Goal: Check status

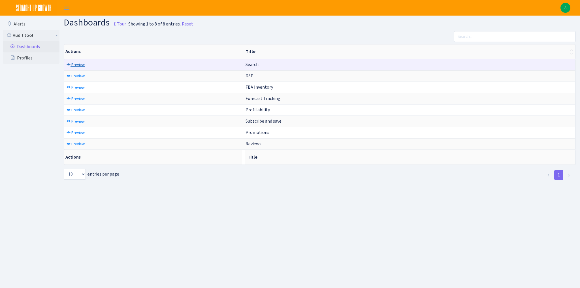
click at [78, 65] on span "Preview" at bounding box center [77, 64] width 13 height 5
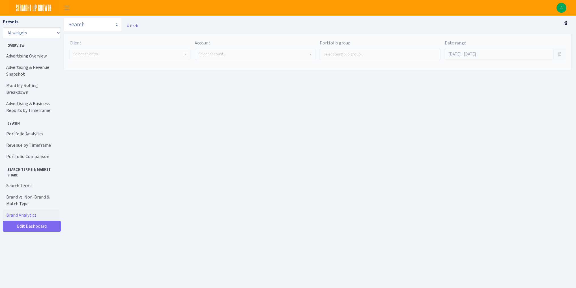
click at [98, 58] on span "Select an entry" at bounding box center [130, 54] width 120 height 11
select select "328"
select select
click at [213, 57] on span "Select account..." at bounding box center [255, 54] width 120 height 11
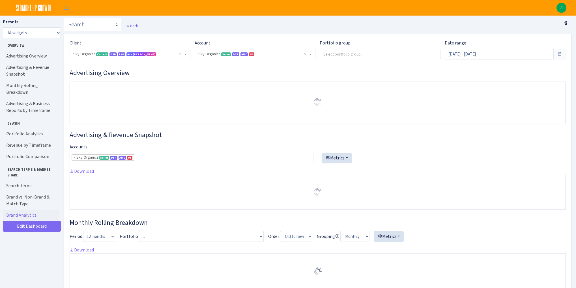
select select "[CREDIT_CARD_NUMBER]"
click at [81, 24] on select "Search DSP FBA Inventory Forecast Tracking Profitability Subscribe and save Pro…" at bounding box center [93, 25] width 58 height 14
select select "https://straightupgrowth.com/admin/dashboard/21/show"
click at [64, 18] on select "Search DSP FBA Inventory Forecast Tracking Profitability Subscribe and save Pro…" at bounding box center [93, 25] width 58 height 14
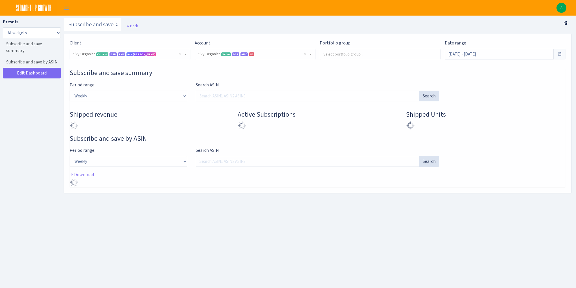
select select "[CREDIT_CARD_NUMBER]"
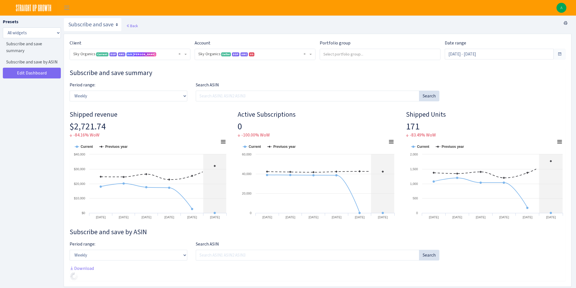
click at [111, 101] on div "Period range: Weekly Monthly Quarterly Yearly" at bounding box center [128, 94] width 126 height 24
click at [109, 97] on select "Weekly Monthly Quarterly Yearly" at bounding box center [129, 96] width 118 height 11
select select "monthly"
click at [70, 91] on select "Weekly Monthly Quarterly Yearly" at bounding box center [129, 96] width 118 height 11
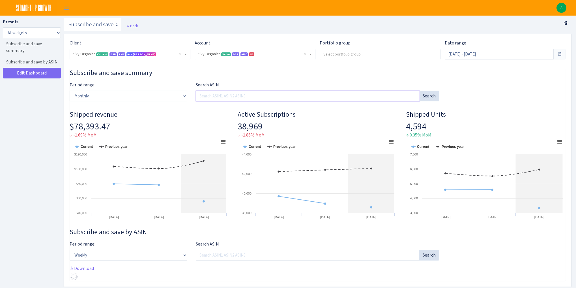
click at [217, 96] on input "Search ASIN" at bounding box center [308, 96] width 224 height 11
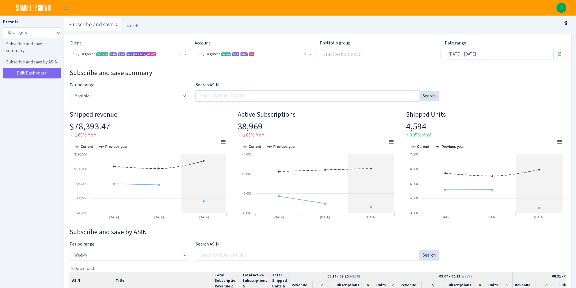
paste input "B01KW6CF36"
type input "B01KW6CF36"
click at [430, 95] on button "Search" at bounding box center [429, 96] width 20 height 11
click at [465, 55] on input "Aug 30, 2025 - Sep 28, 2025" at bounding box center [499, 54] width 109 height 11
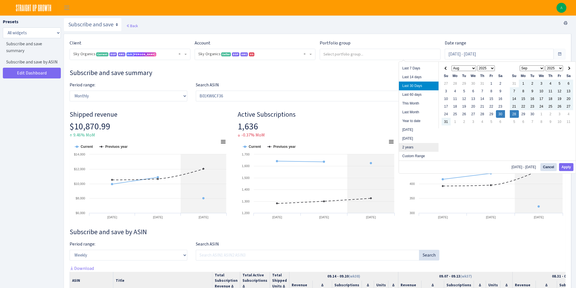
click at [414, 147] on li "2 years" at bounding box center [419, 147] width 40 height 9
type input "[DATE] - [DATE]"
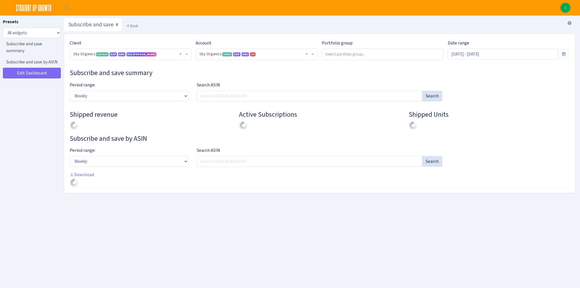
select select "[CREDIT_CARD_NUMBER]"
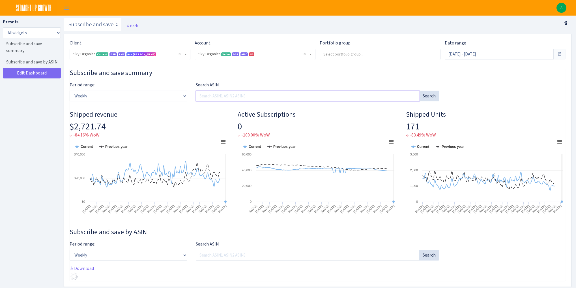
click at [215, 97] on input "Search ASIN" at bounding box center [308, 96] width 224 height 11
paste input "B01KW6CF36"
type input "B01KW6CF36"
click at [101, 93] on select "Weekly Monthly Quarterly Yearly" at bounding box center [129, 96] width 118 height 11
select select "monthly"
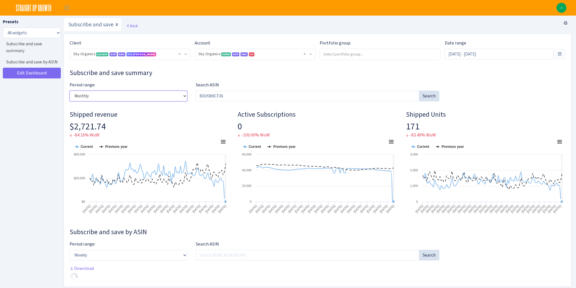
click at [70, 91] on select "Weekly Monthly Quarterly Yearly" at bounding box center [129, 96] width 118 height 11
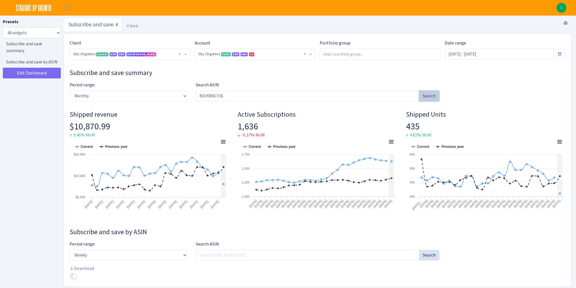
click at [431, 99] on button "Search" at bounding box center [429, 96] width 20 height 11
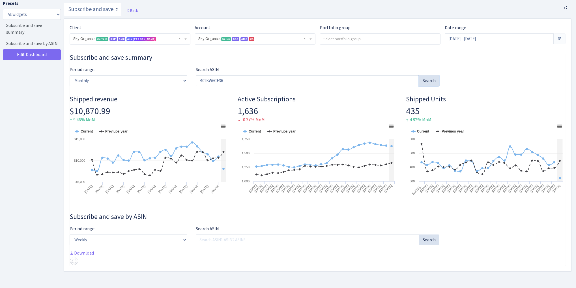
scroll to position [20, 0]
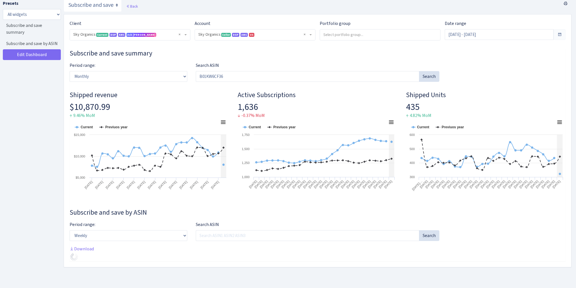
click at [40, 179] on div "Presets All widgets ☰ Subscribe and save summary ☰ Subscribe and save by ASIN E…" at bounding box center [32, 142] width 58 height 285
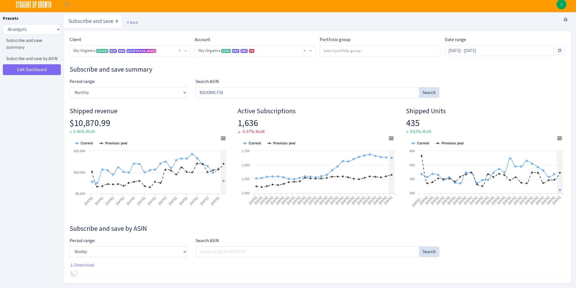
scroll to position [0, 0]
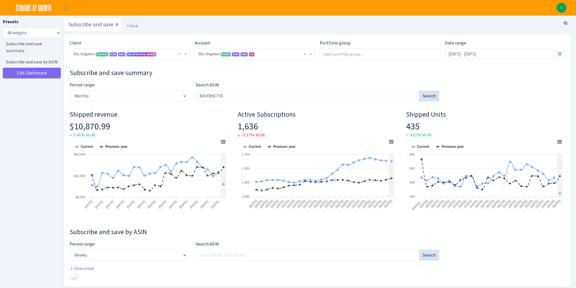
click at [172, 21] on div "Back" at bounding box center [318, 26] width 508 height 16
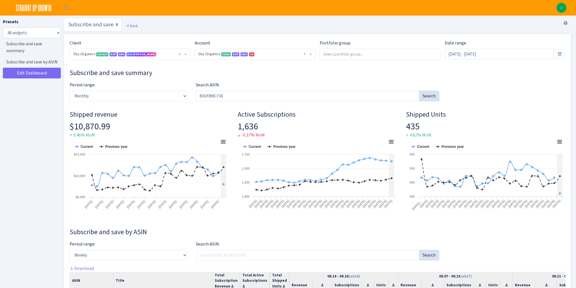
click at [96, 25] on select "Search DSP FBA Inventory Forecast Tracking Profitability Subscribe and save Pro…" at bounding box center [93, 25] width 58 height 14
select select "[URL][DOMAIN_NAME]"
click at [64, 18] on select "Search DSP FBA Inventory Forecast Tracking Profitability Subscribe and save Pro…" at bounding box center [93, 25] width 58 height 14
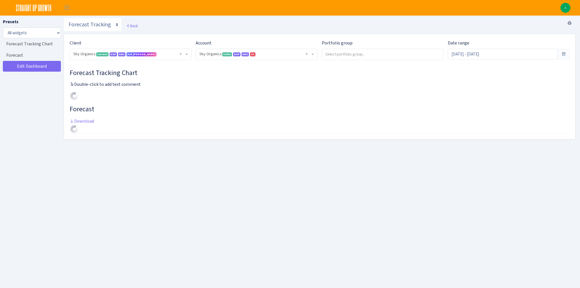
select select "[CREDIT_CARD_NUMBER]"
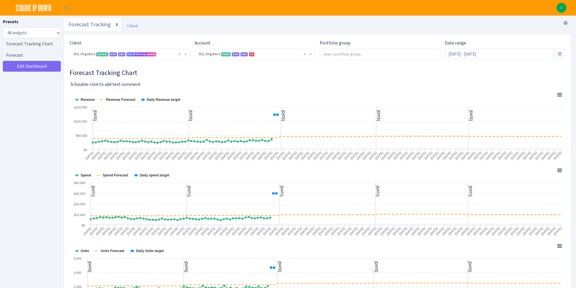
click at [354, 52] on input "search" at bounding box center [380, 54] width 121 height 10
type input "e"
type input "s"
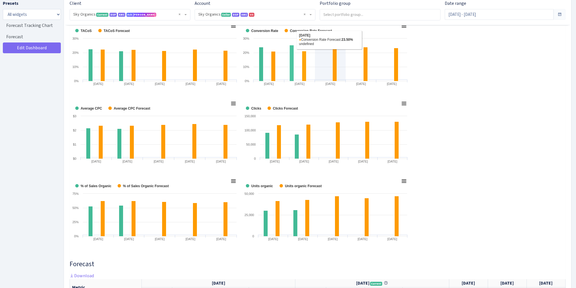
scroll to position [295, 0]
